Goal: Task Accomplishment & Management: Complete application form

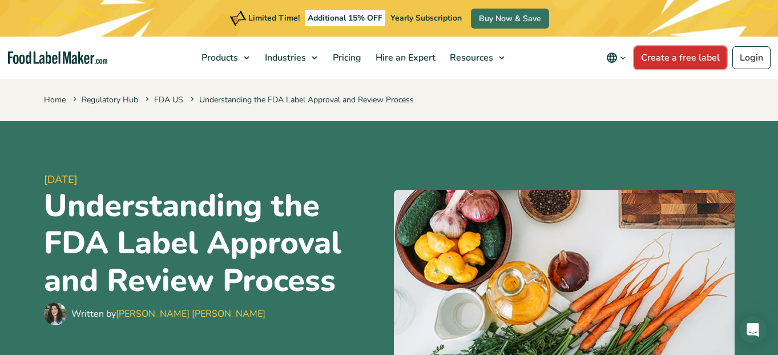
click at [678, 56] on link "Create a free label" at bounding box center [680, 57] width 93 height 23
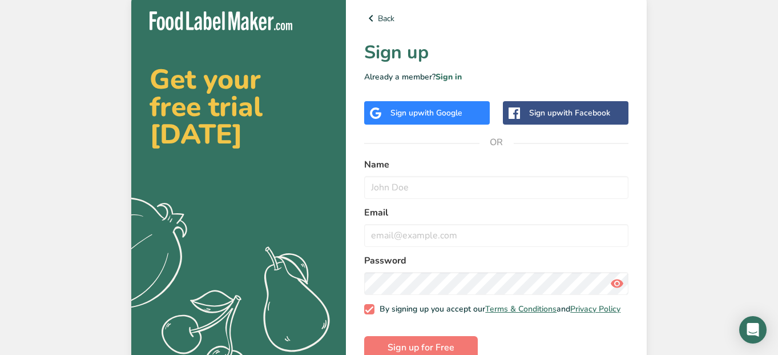
click at [438, 115] on span "with Google" at bounding box center [440, 112] width 45 height 11
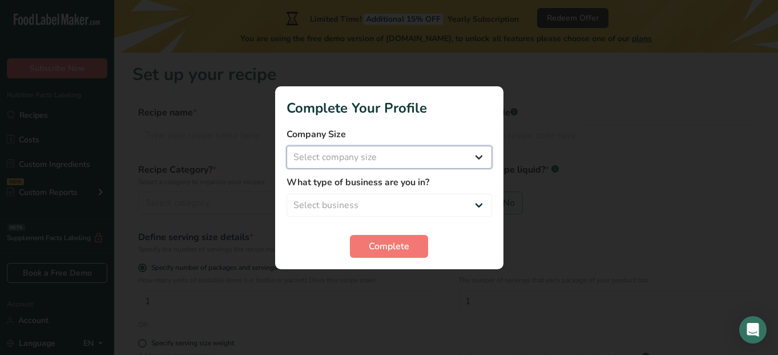
click at [448, 155] on select "Select company size Fewer than 10 Employees 10 to 50 Employees 51 to 500 Employ…" at bounding box center [390, 157] width 206 height 23
click at [287, 146] on select "Select company size Fewer than 10 Employees 10 to 50 Employees 51 to 500 Employ…" at bounding box center [390, 157] width 206 height 23
click at [443, 156] on select "Fewer than 10 Employees 10 to 50 Employees 51 to 500 Employees Over 500 Employe…" at bounding box center [390, 157] width 206 height 23
select select "1"
click at [287, 146] on select "Fewer than 10 Employees 10 to 50 Employees 51 to 500 Employees Over 500 Employe…" at bounding box center [390, 157] width 206 height 23
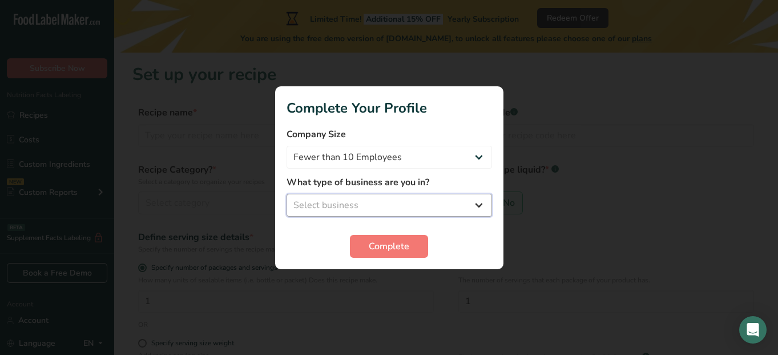
click at [428, 206] on select "Select business Packaged Food Manufacturer Restaurant & Cafe Bakery Meal Plans …" at bounding box center [390, 205] width 206 height 23
select select "8"
click at [287, 194] on select "Select business Packaged Food Manufacturer Restaurant & Cafe Bakery Meal Plans …" at bounding box center [390, 205] width 206 height 23
click at [392, 243] on span "Complete" at bounding box center [389, 246] width 41 height 14
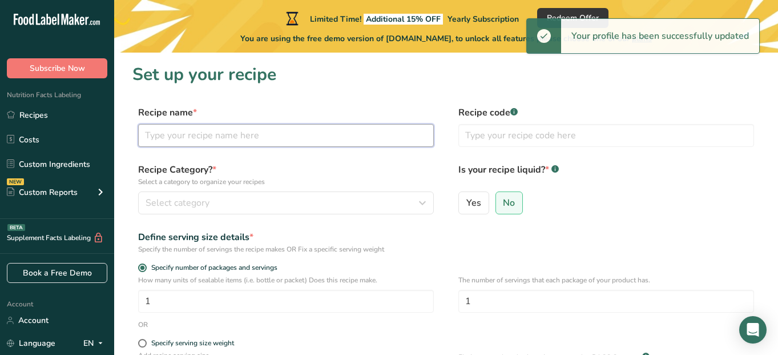
click at [354, 132] on input "text" at bounding box center [286, 135] width 296 height 23
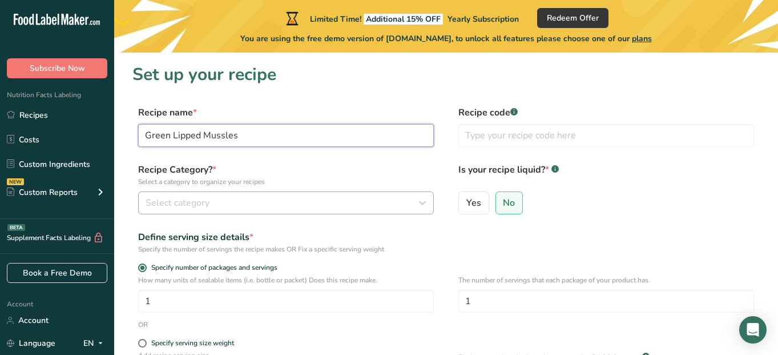
type input "Green Lipped Mussles"
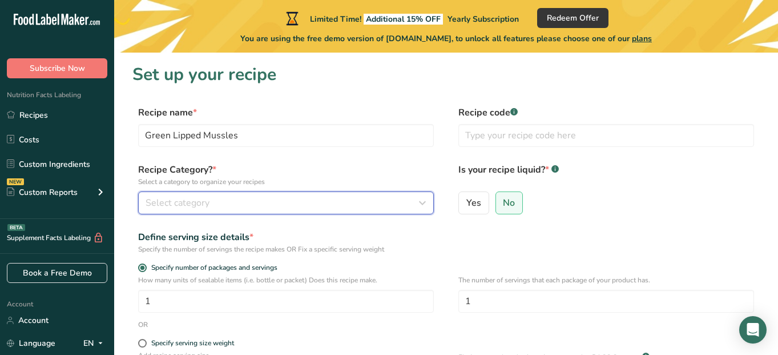
click at [338, 195] on button "Select category" at bounding box center [286, 202] width 296 height 23
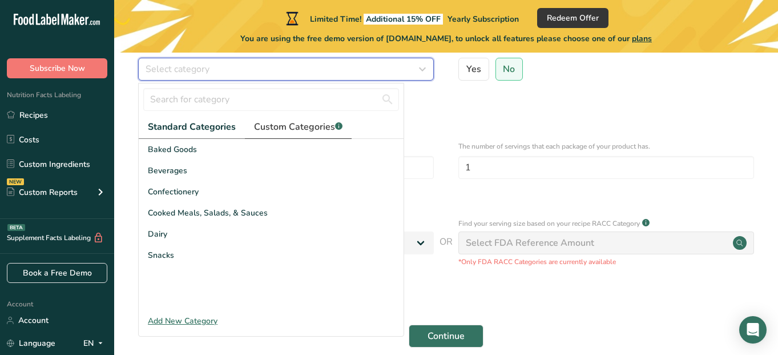
scroll to position [146, 0]
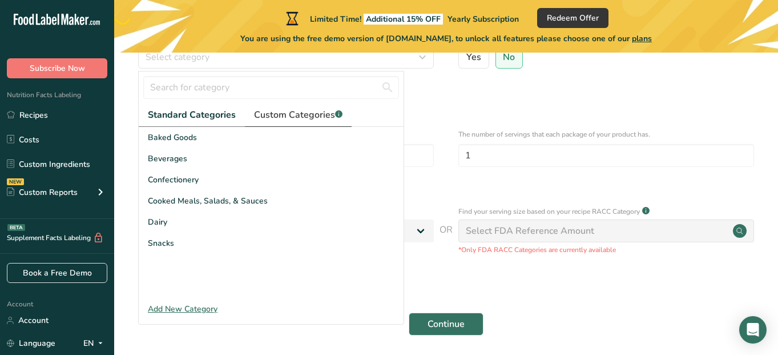
click at [296, 114] on span "Custom Categories .a-a{fill:#347362;}.b-a{fill:#fff;}" at bounding box center [298, 115] width 89 height 14
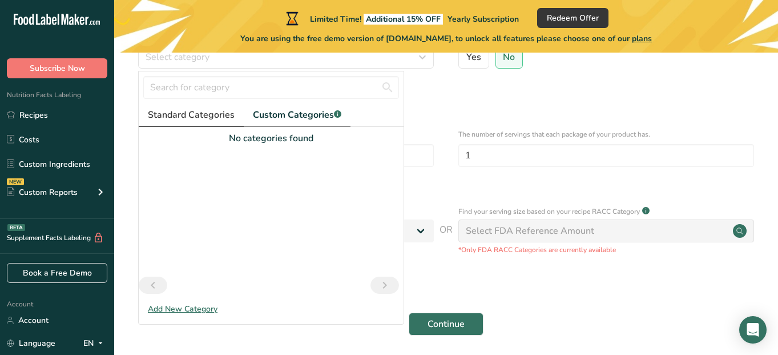
click at [176, 119] on span "Standard Categories" at bounding box center [191, 115] width 87 height 14
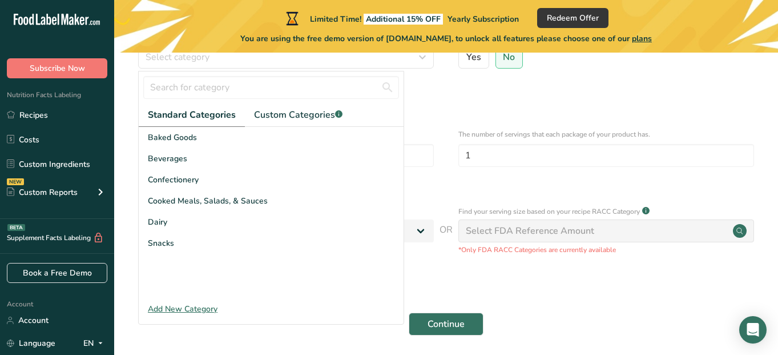
click at [194, 308] on div "Add New Category" at bounding box center [271, 309] width 265 height 12
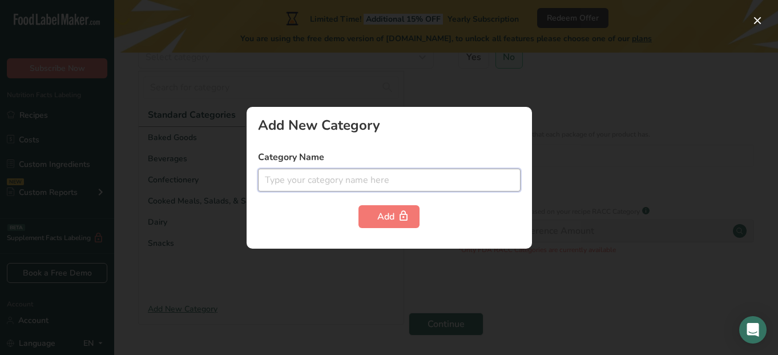
click at [295, 184] on input "text" at bounding box center [389, 179] width 263 height 23
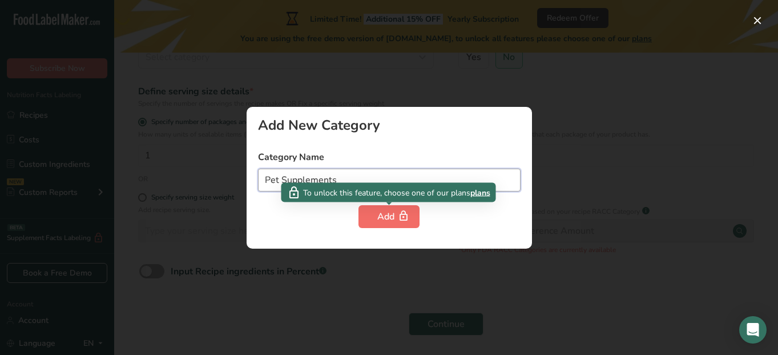
type input "Pet Supplements"
click at [399, 220] on icon "button" at bounding box center [403, 216] width 11 height 18
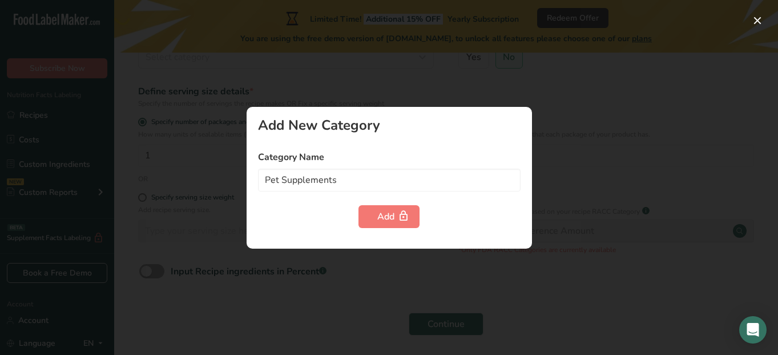
click at [360, 284] on div at bounding box center [389, 177] width 778 height 355
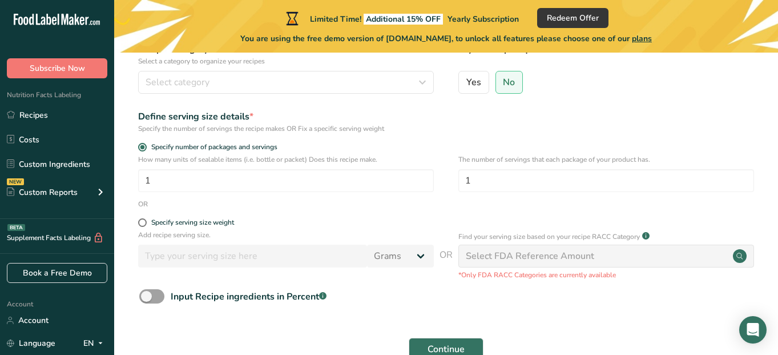
scroll to position [188, 0]
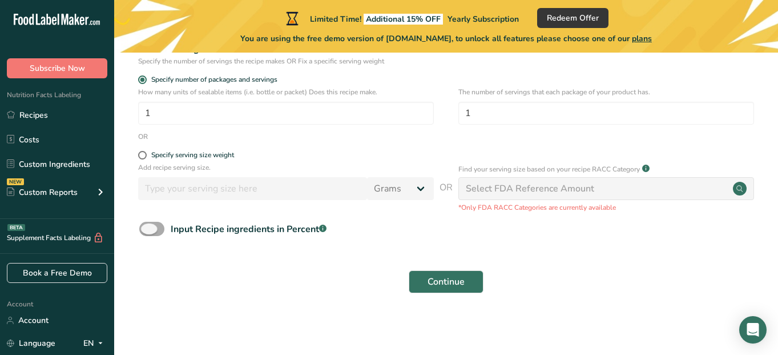
click at [162, 230] on span at bounding box center [151, 229] width 25 height 14
click at [147, 230] on input "Input Recipe ingredients in Percent .a-a{fill:#347362;}.b-a{fill:#fff;}" at bounding box center [142, 228] width 7 height 7
checkbox input "true"
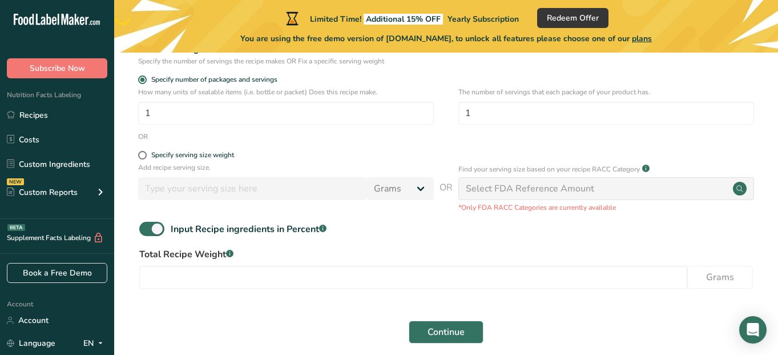
click at [218, 253] on label "Total Recipe Weight .a-a{fill:#347362;}.b-a{fill:#fff;}" at bounding box center [446, 254] width 614 height 14
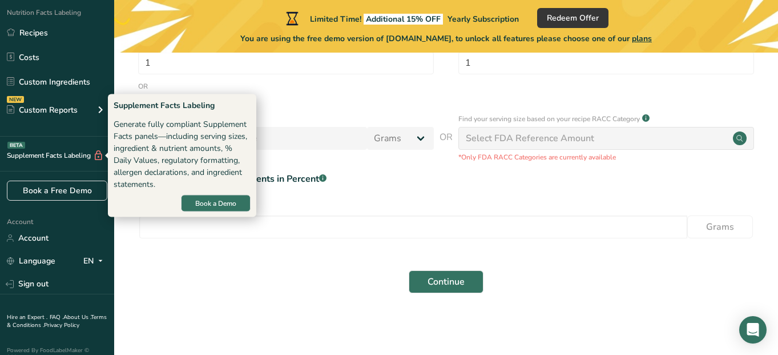
scroll to position [94, 0]
